Goal: Transaction & Acquisition: Download file/media

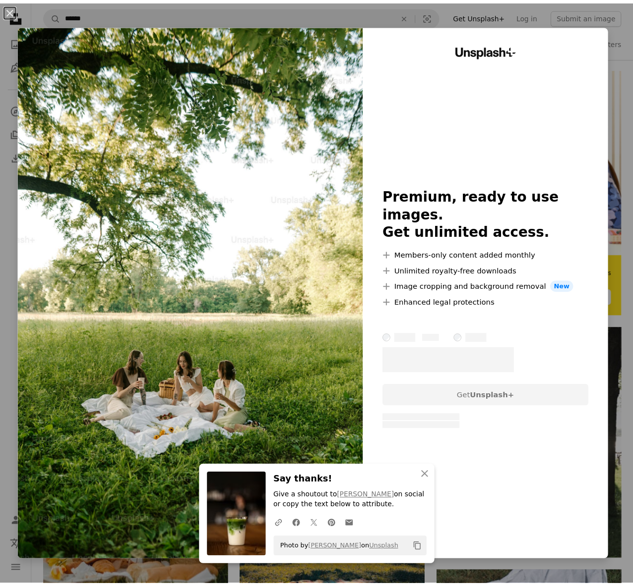
scroll to position [179, 0]
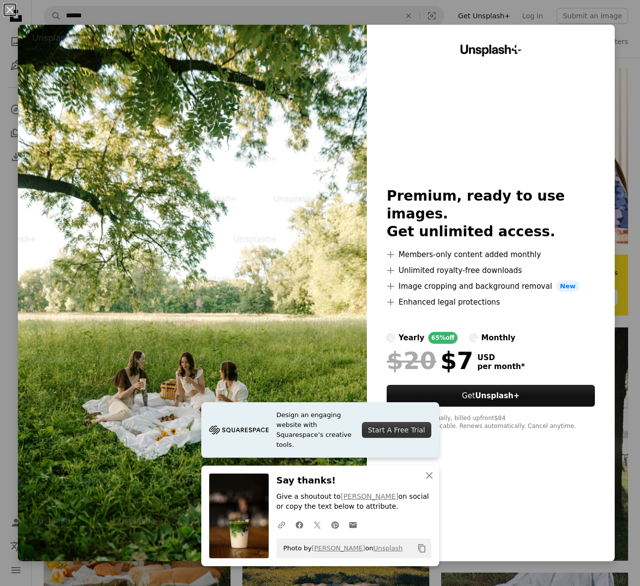
click at [13, 7] on button "An X shape" at bounding box center [10, 10] width 12 height 12
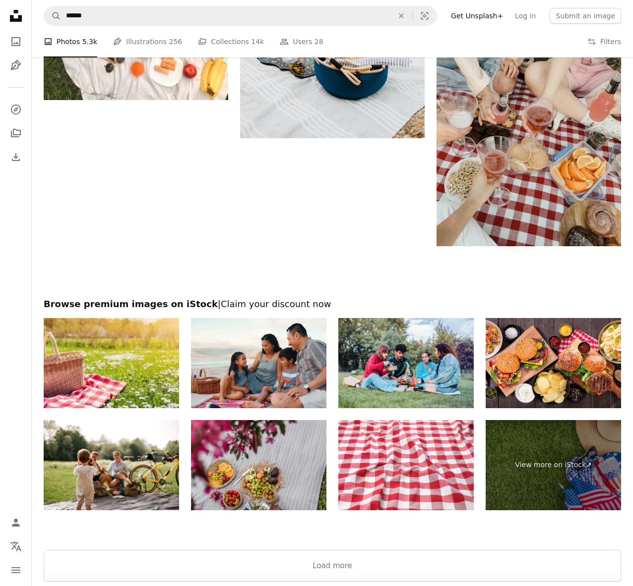
scroll to position [1778, 0]
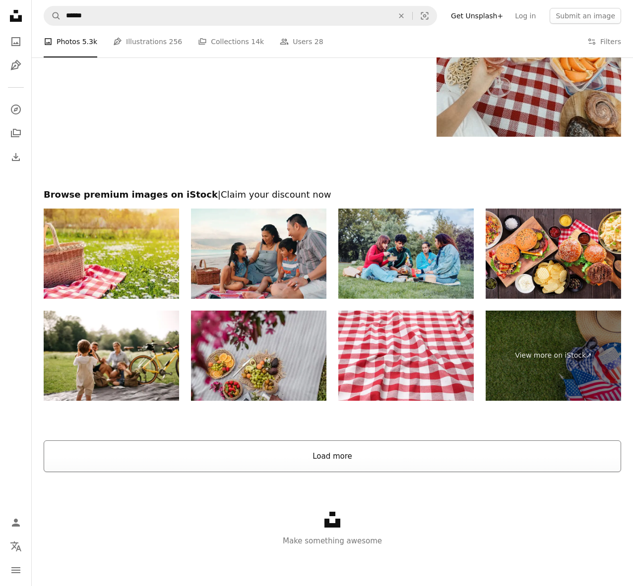
click at [349, 461] on button "Load more" at bounding box center [332, 457] width 577 height 32
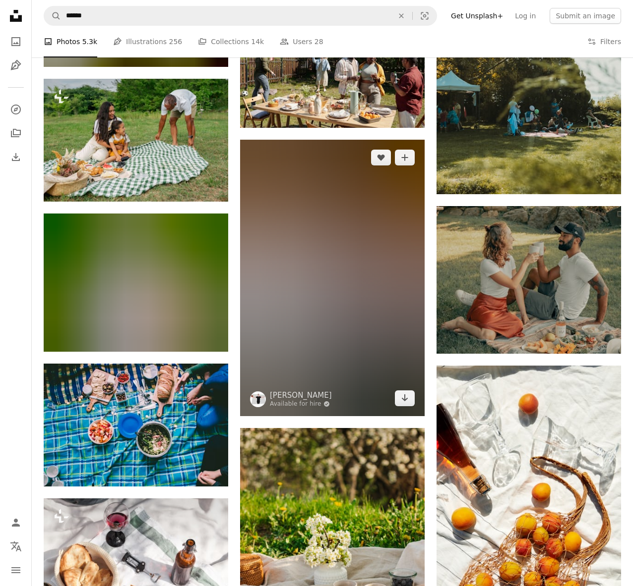
scroll to position [4191, 0]
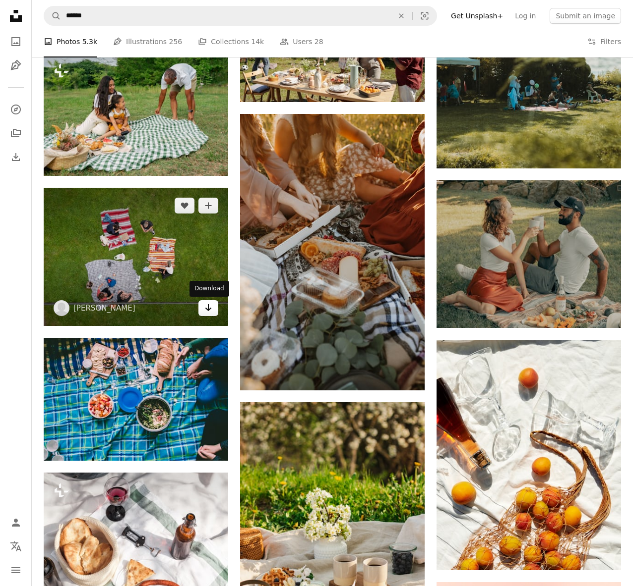
click at [206, 313] on icon "Arrow pointing down" at bounding box center [208, 308] width 8 height 12
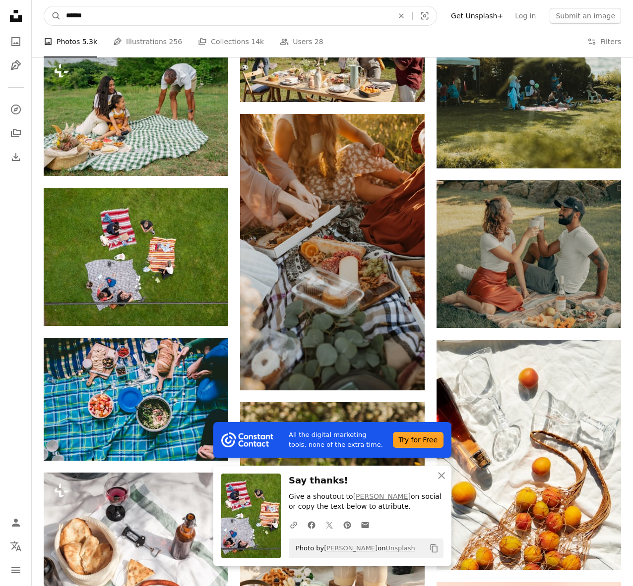
drag, startPoint x: 173, startPoint y: 16, endPoint x: 24, endPoint y: 10, distance: 148.3
type input "******"
click at [44, 6] on button "A magnifying glass" at bounding box center [52, 15] width 17 height 19
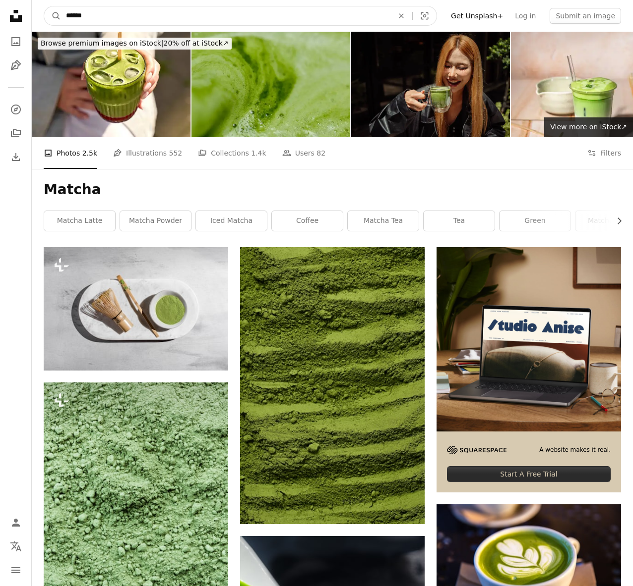
click at [126, 16] on input "******" at bounding box center [225, 15] width 329 height 19
type input "**********"
click button "A magnifying glass" at bounding box center [52, 15] width 17 height 19
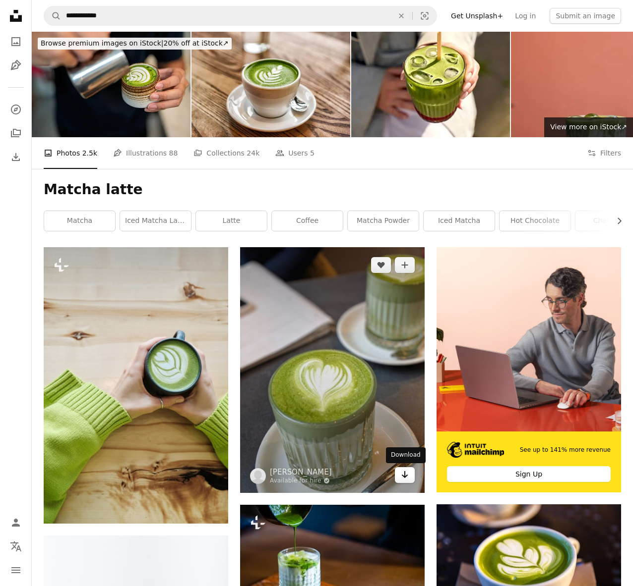
click at [407, 477] on icon "Arrow pointing down" at bounding box center [405, 475] width 8 height 12
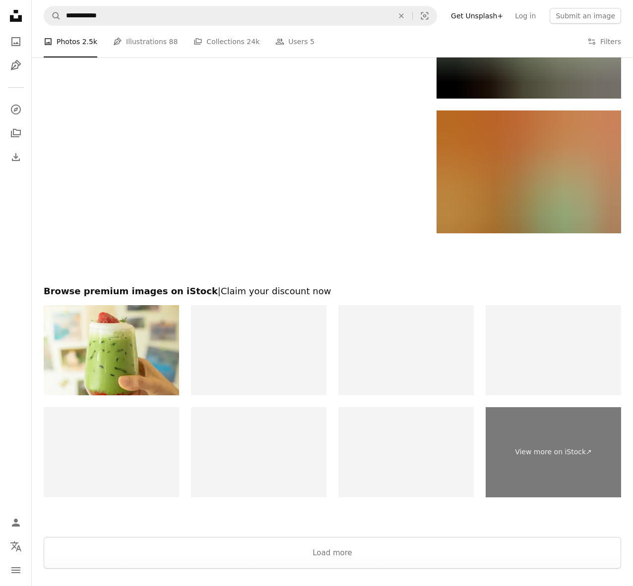
scroll to position [2039, 0]
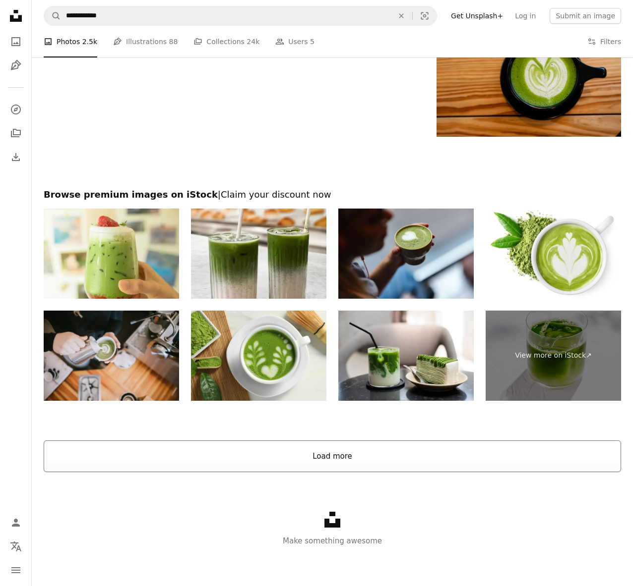
click at [320, 459] on button "Load more" at bounding box center [332, 457] width 577 height 32
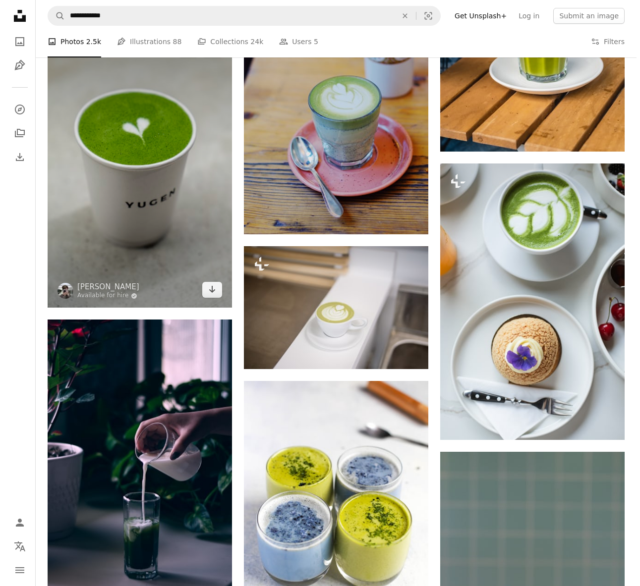
scroll to position [3161, 0]
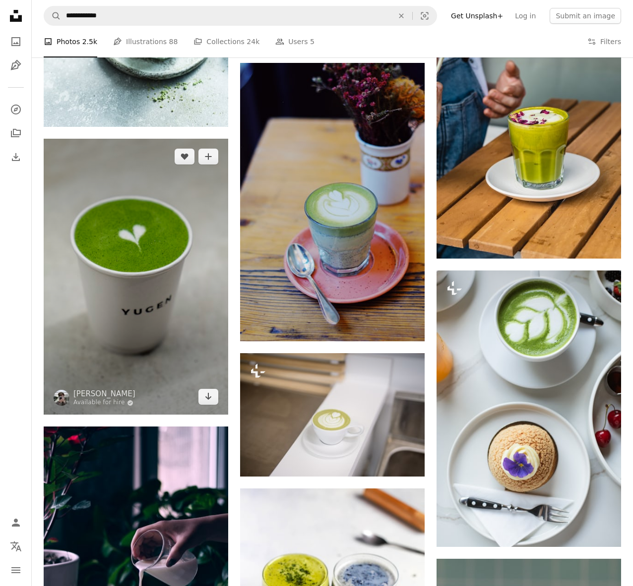
click at [151, 302] on img at bounding box center [136, 277] width 184 height 276
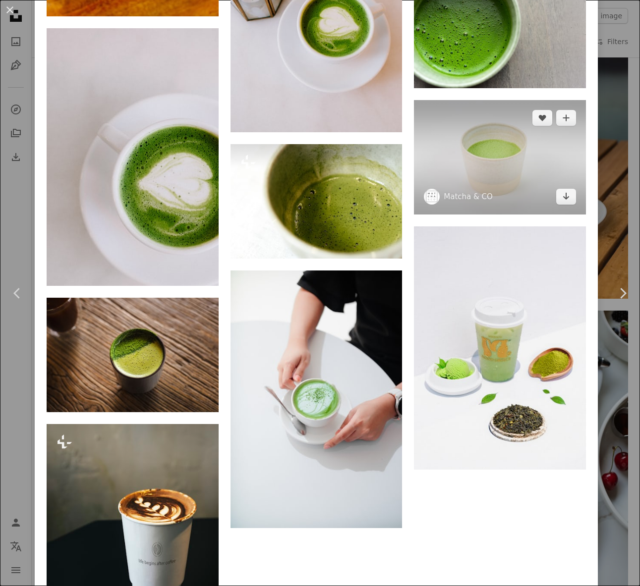
scroll to position [3164, 0]
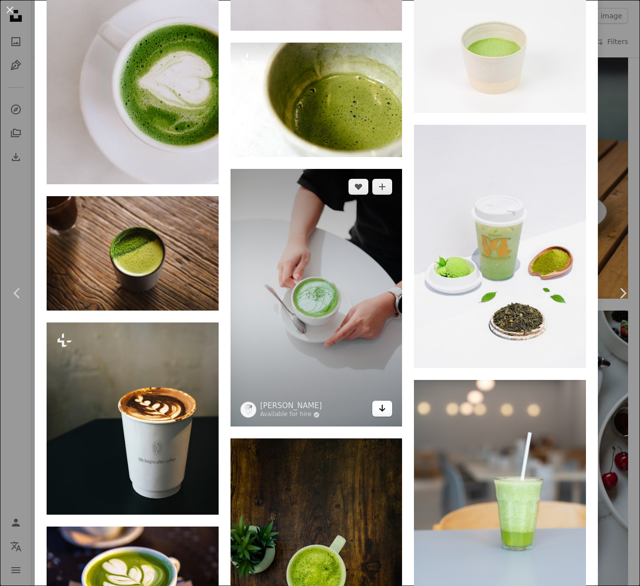
click at [382, 405] on icon "Download" at bounding box center [382, 408] width 6 height 7
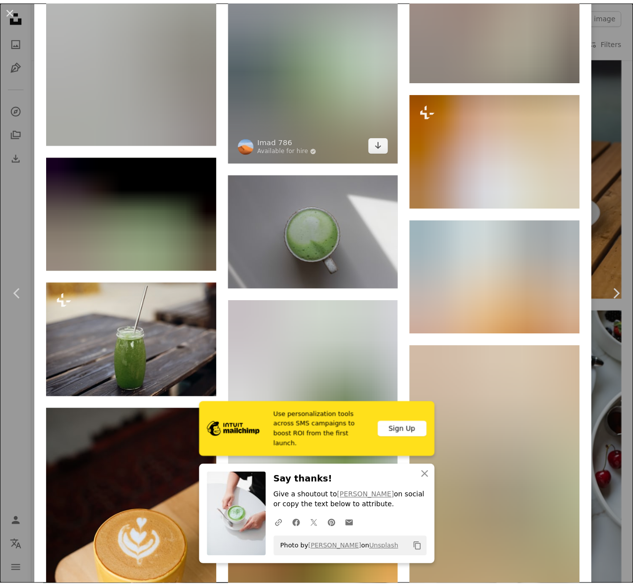
scroll to position [4301, 0]
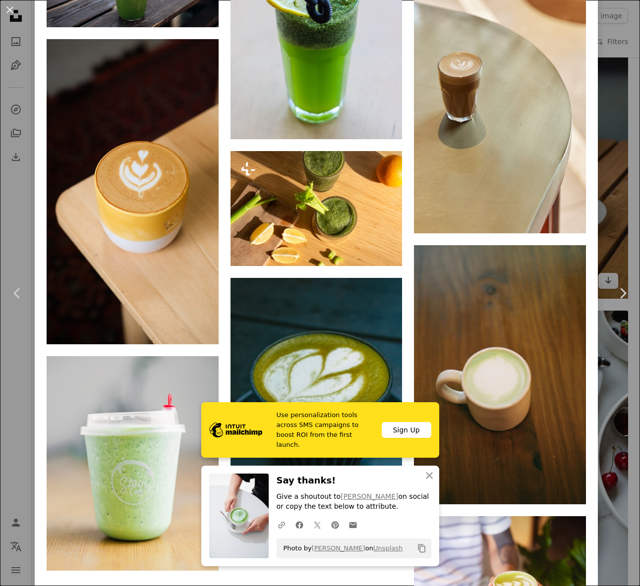
click at [605, 84] on div "An X shape Chevron left Chevron right Use personalization tools across SMS camp…" at bounding box center [320, 293] width 640 height 586
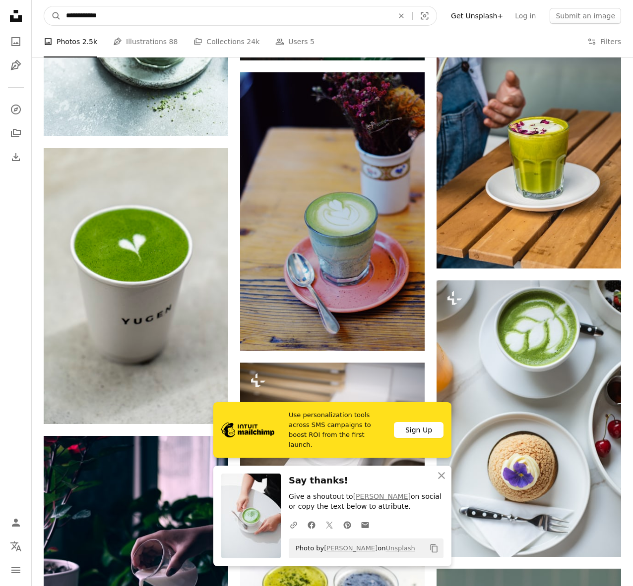
drag, startPoint x: 101, startPoint y: 18, endPoint x: 3, endPoint y: 6, distance: 97.9
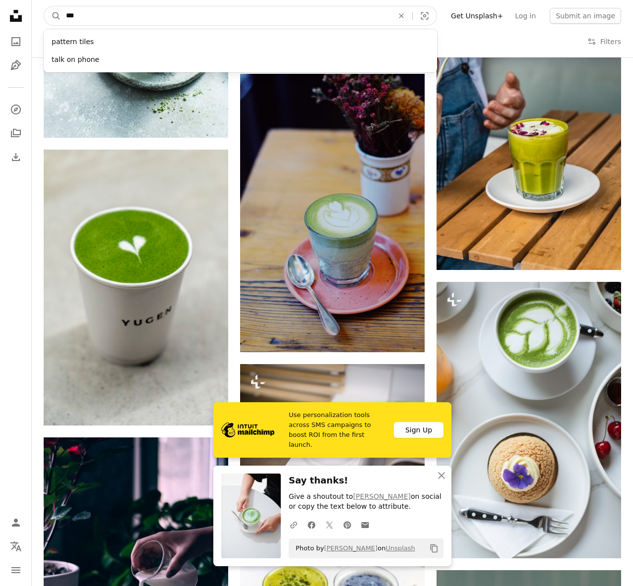
type input "***"
